Goal: Find specific page/section: Find specific page/section

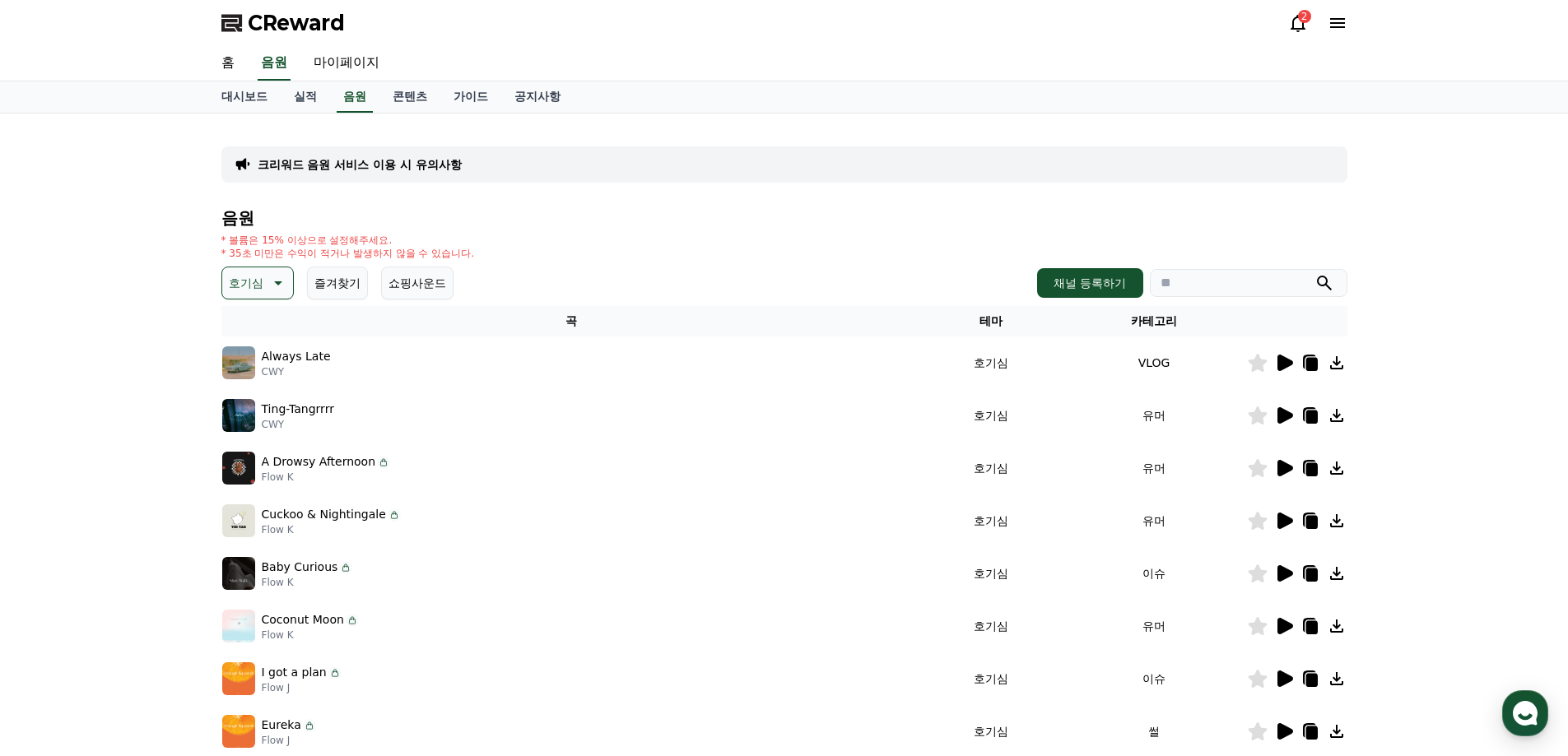
click at [1284, 19] on div "CReward 2" at bounding box center [784, 23] width 1152 height 46
click at [1293, 25] on icon at bounding box center [1297, 23] width 19 height 19
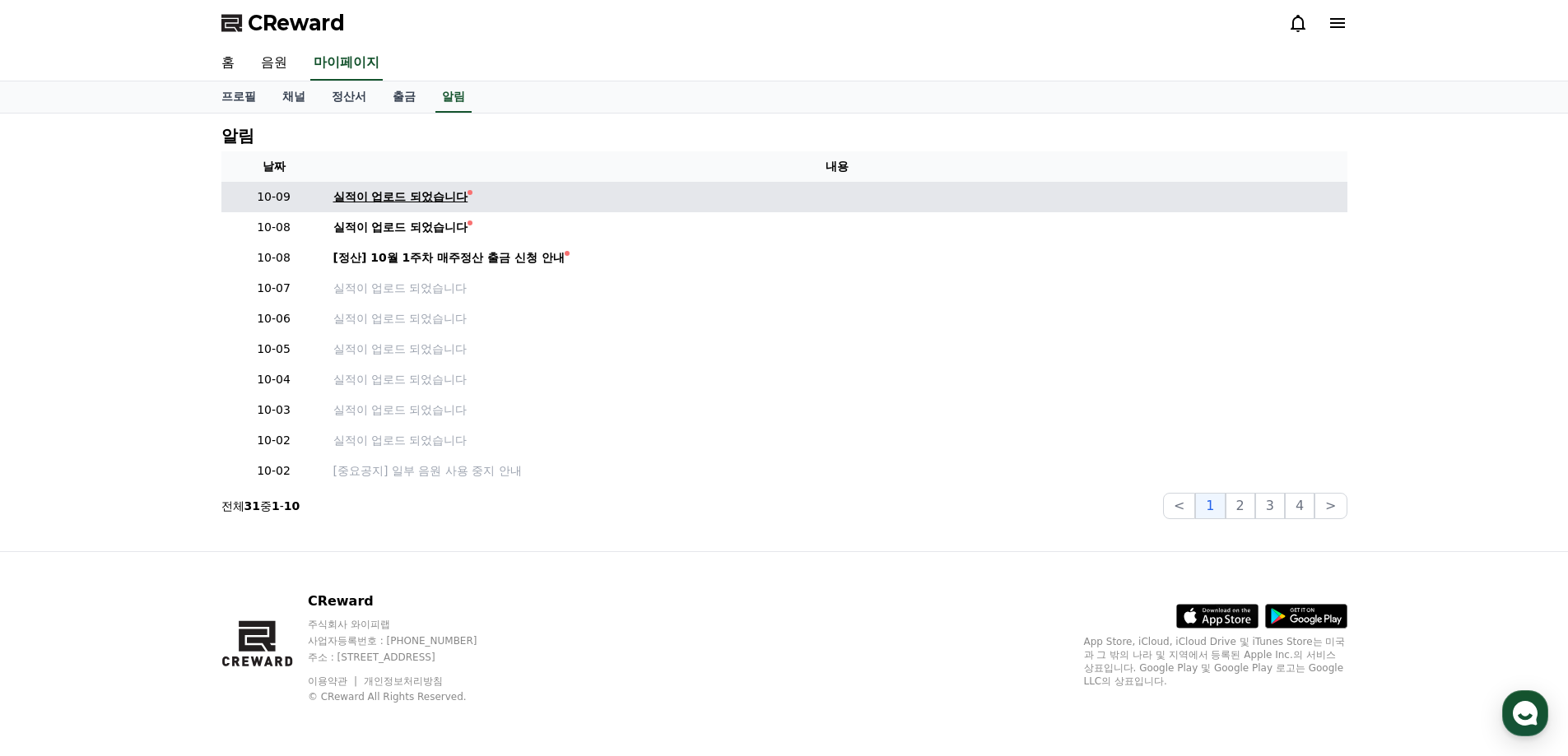
click at [430, 202] on div "실적이 업로드 되었습니다" at bounding box center [401, 197] width 135 height 17
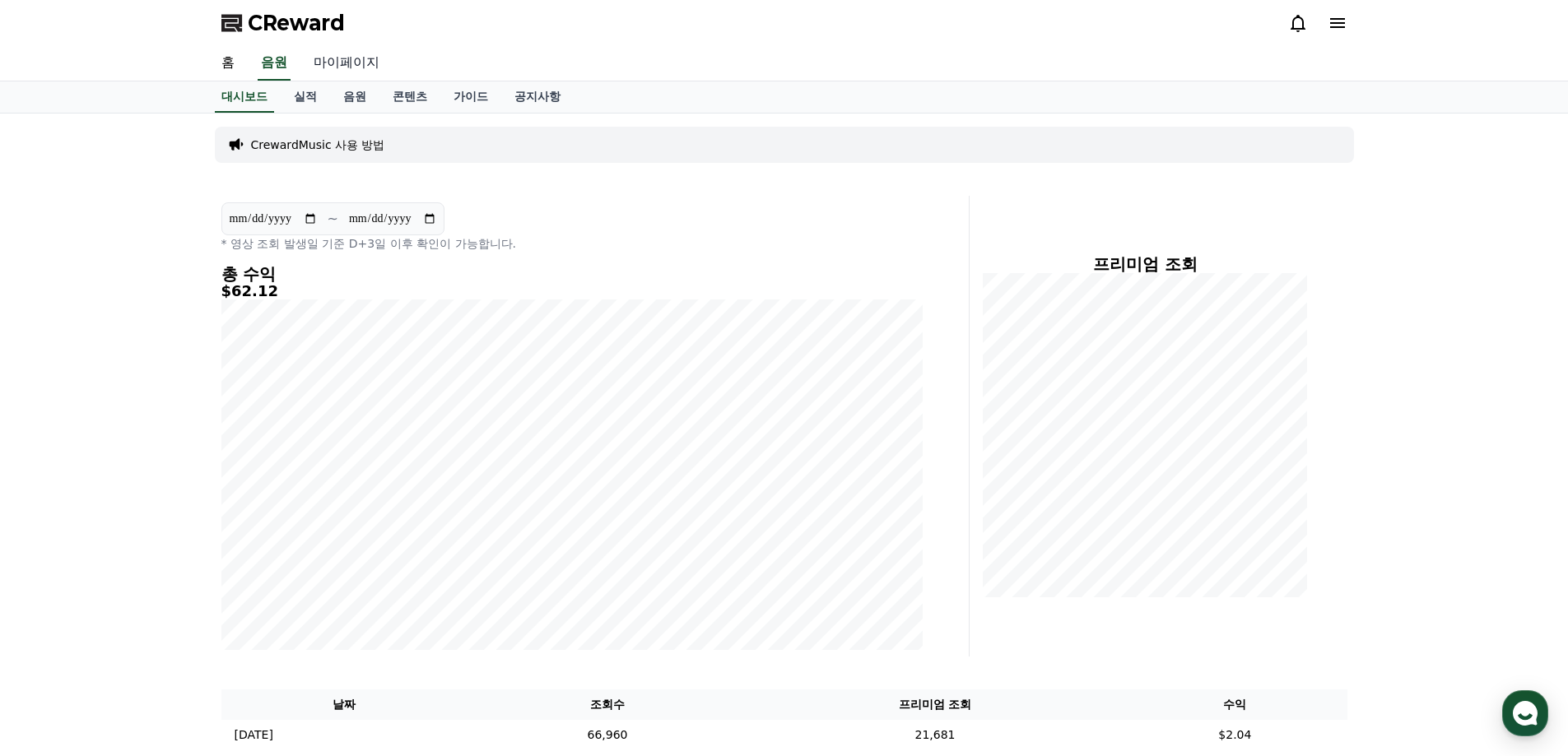
click at [360, 69] on link "마이페이지" at bounding box center [346, 64] width 92 height 35
select select "**********"
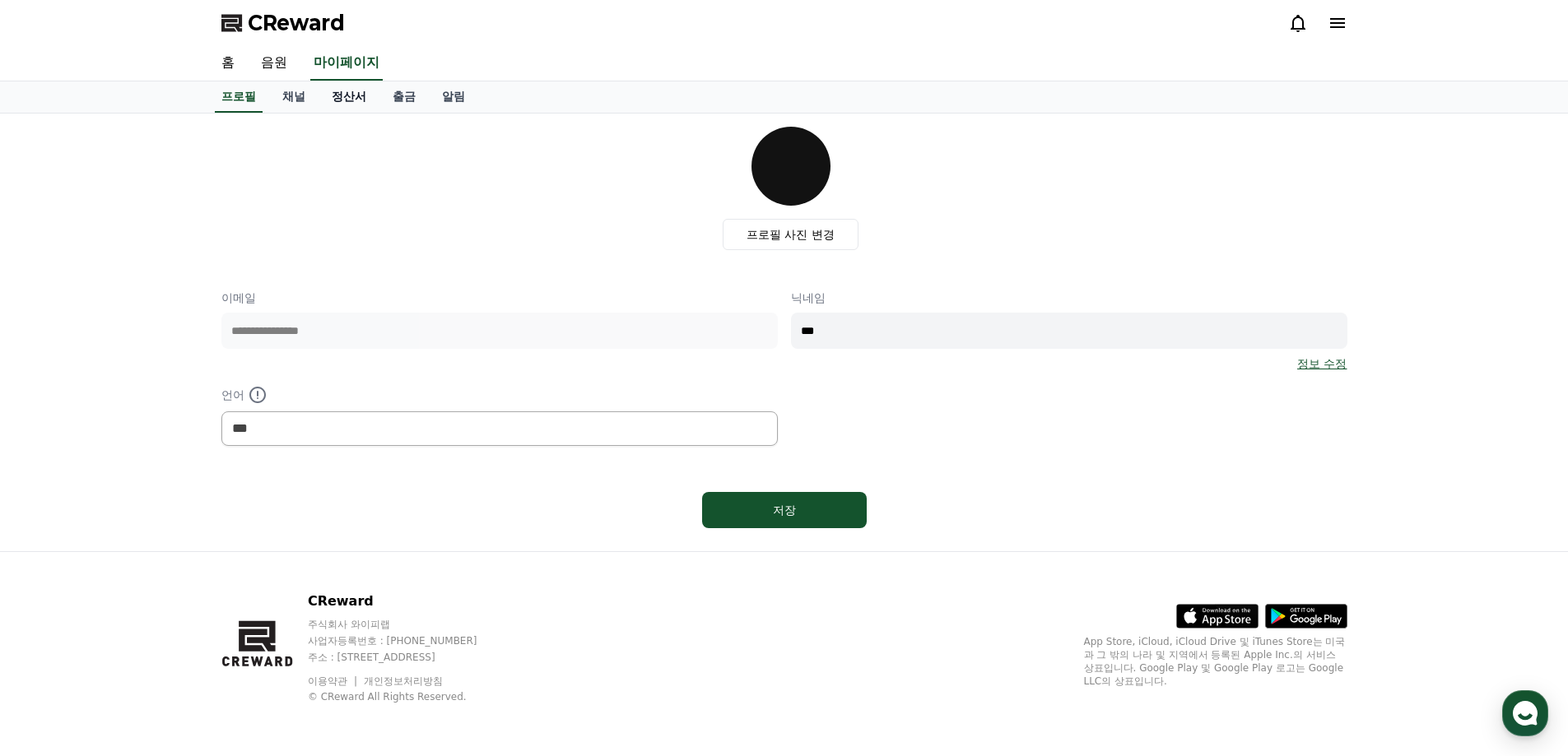
click at [349, 101] on link "정산서" at bounding box center [348, 97] width 61 height 31
